Goal: Entertainment & Leisure: Consume media (video, audio)

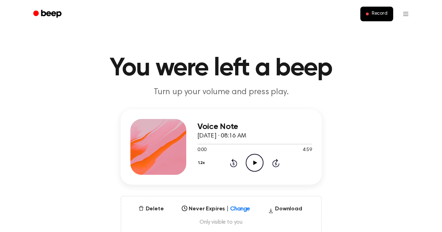
click at [257, 163] on icon "Play Audio" at bounding box center [255, 163] width 18 height 18
click at [252, 160] on icon "Pause Audio" at bounding box center [255, 163] width 18 height 18
drag, startPoint x: 252, startPoint y: 160, endPoint x: 251, endPoint y: 166, distance: 6.3
click at [251, 166] on icon "Play Audio" at bounding box center [255, 163] width 18 height 18
click at [256, 160] on icon "Pause Audio" at bounding box center [255, 163] width 18 height 18
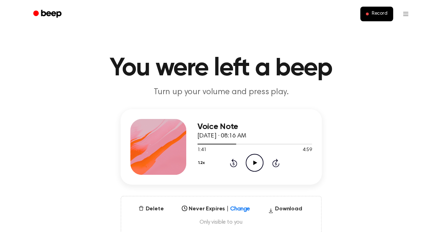
click at [256, 160] on icon "Play Audio" at bounding box center [255, 163] width 18 height 18
click at [250, 163] on icon "Pause Audio" at bounding box center [255, 163] width 18 height 18
click at [250, 163] on icon "Play Audio" at bounding box center [255, 163] width 18 height 18
click at [255, 163] on icon at bounding box center [254, 163] width 3 height 5
click at [255, 163] on icon at bounding box center [255, 163] width 4 height 5
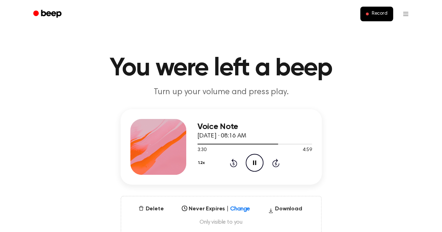
click at [255, 163] on icon at bounding box center [254, 163] width 3 height 5
click at [255, 163] on icon at bounding box center [255, 163] width 4 height 5
click at [255, 163] on icon at bounding box center [254, 163] width 3 height 5
click at [255, 163] on icon at bounding box center [255, 163] width 4 height 5
click at [255, 170] on icon "Pause Audio" at bounding box center [255, 163] width 18 height 18
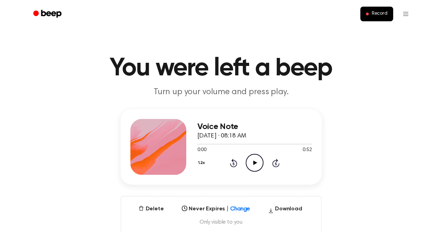
click at [250, 162] on icon "Play Audio" at bounding box center [255, 163] width 18 height 18
